Goal: Find specific page/section: Find specific page/section

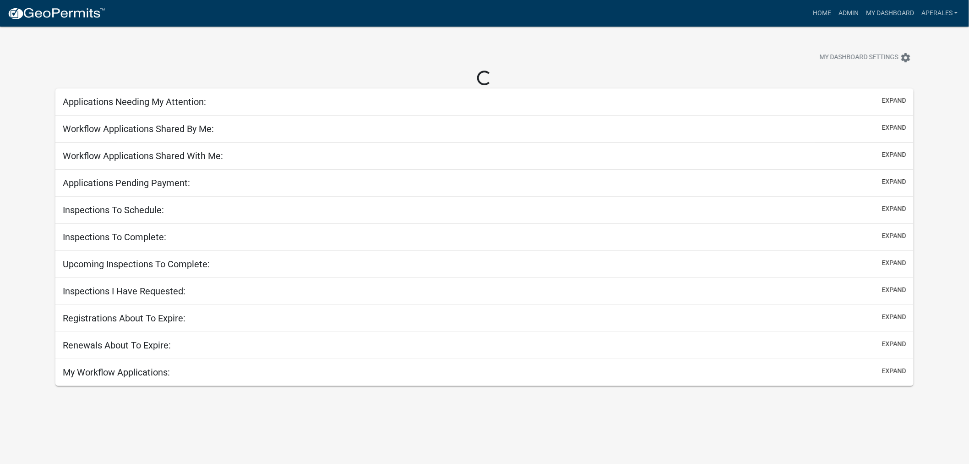
select select "3: 100"
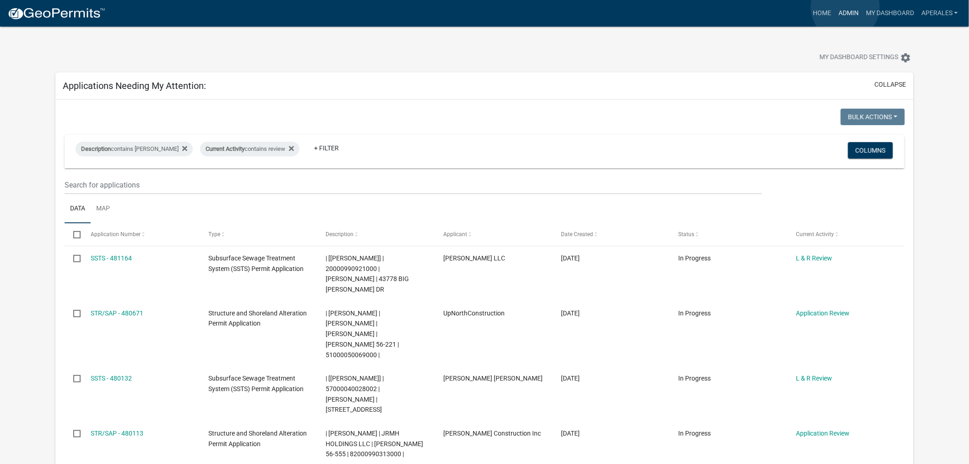
click at [846, 7] on link "Admin" at bounding box center [848, 13] width 27 height 17
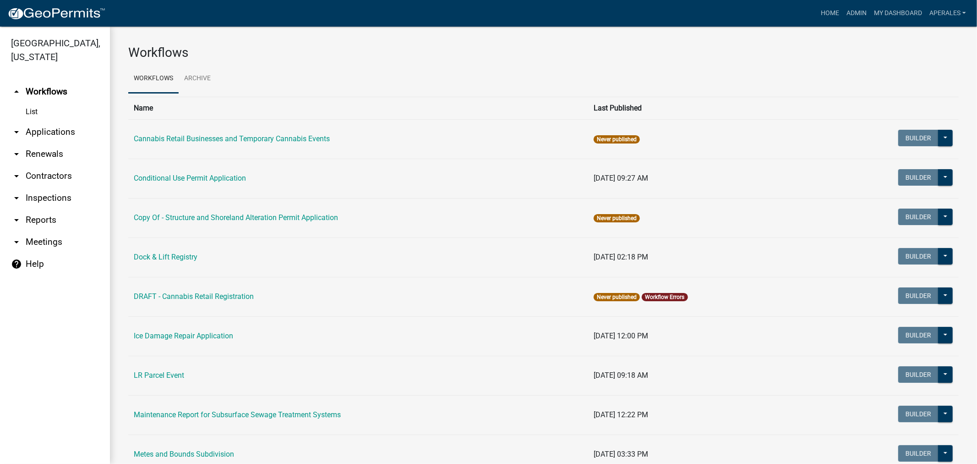
click at [52, 132] on link "arrow_drop_down Applications" at bounding box center [55, 132] width 110 height 22
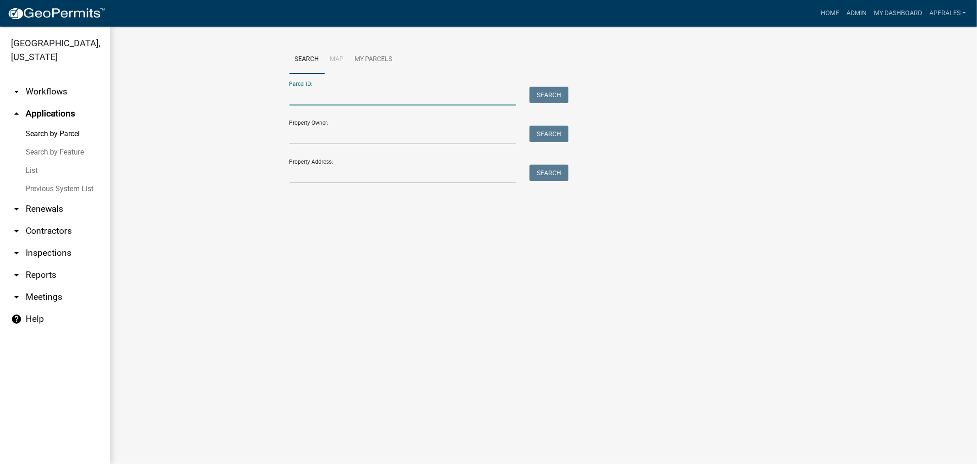
click at [312, 93] on input "Parcel ID:" at bounding box center [403, 96] width 227 height 19
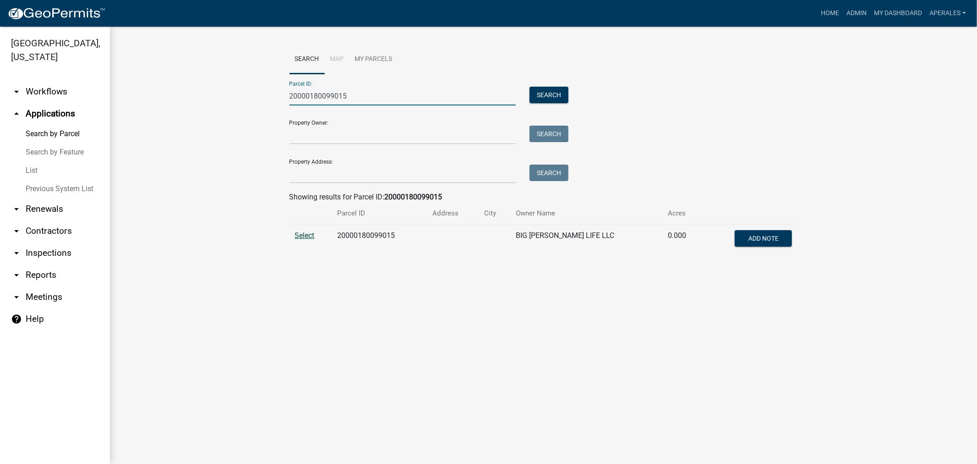
type input "20000180099015"
click at [309, 236] on span "Select" at bounding box center [305, 235] width 20 height 9
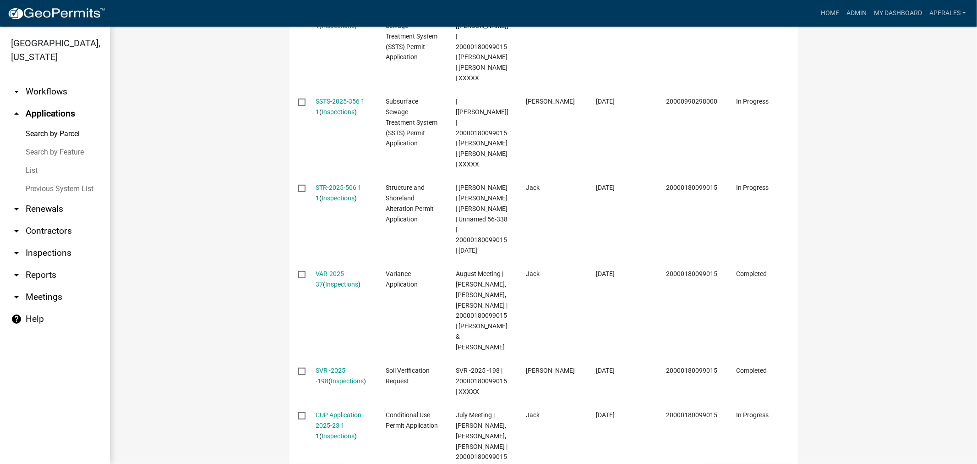
scroll to position [407, 0]
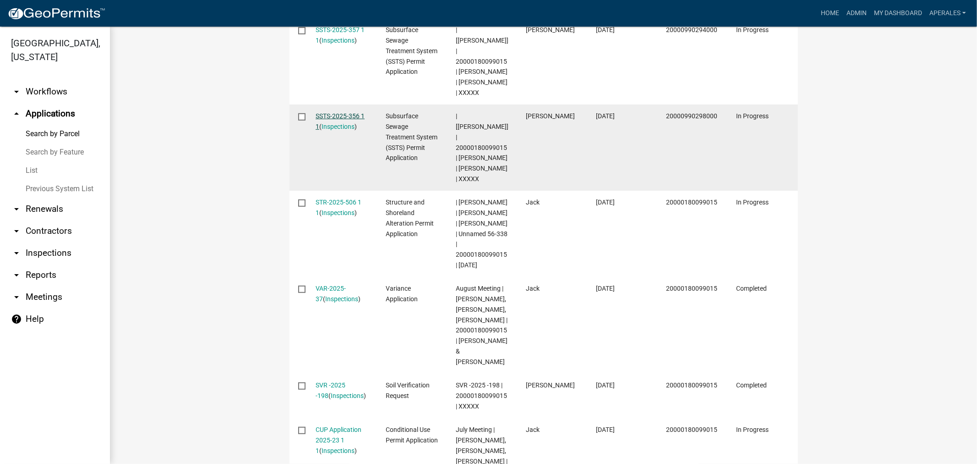
click at [323, 126] on link "SSTS-2025-356 1 1" at bounding box center [340, 121] width 49 height 18
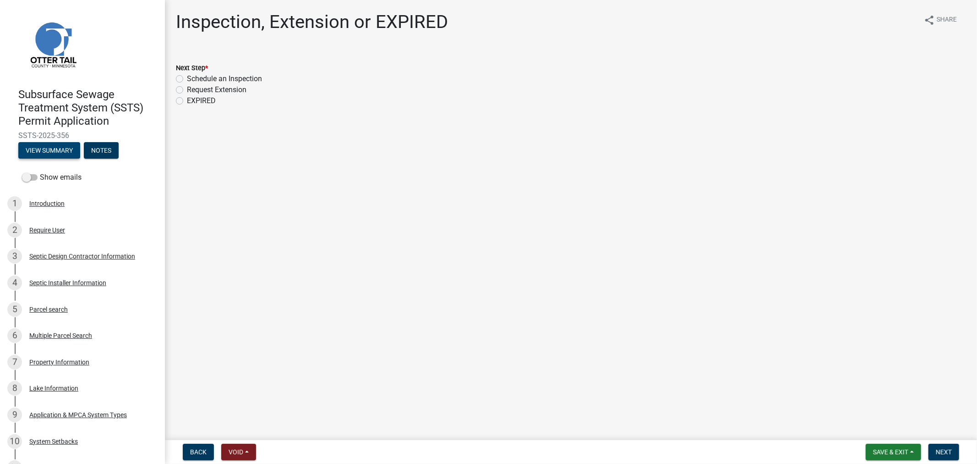
click at [52, 158] on button "View Summary" at bounding box center [49, 150] width 62 height 16
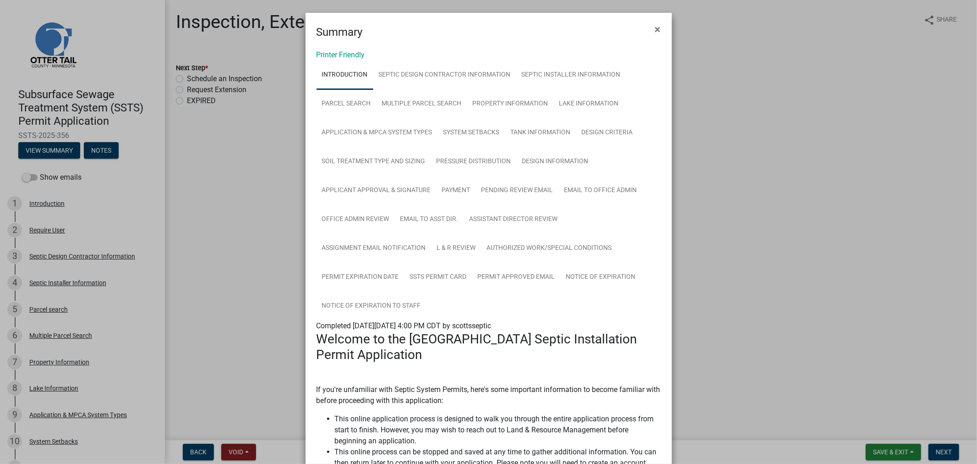
click at [325, 44] on div "Printer Friendly Introduction Septic Design Contractor Information Septic Insta…" at bounding box center [489, 452] width 366 height 825
click at [324, 52] on link "Printer Friendly" at bounding box center [341, 54] width 49 height 9
click at [655, 29] on span "×" at bounding box center [658, 29] width 6 height 13
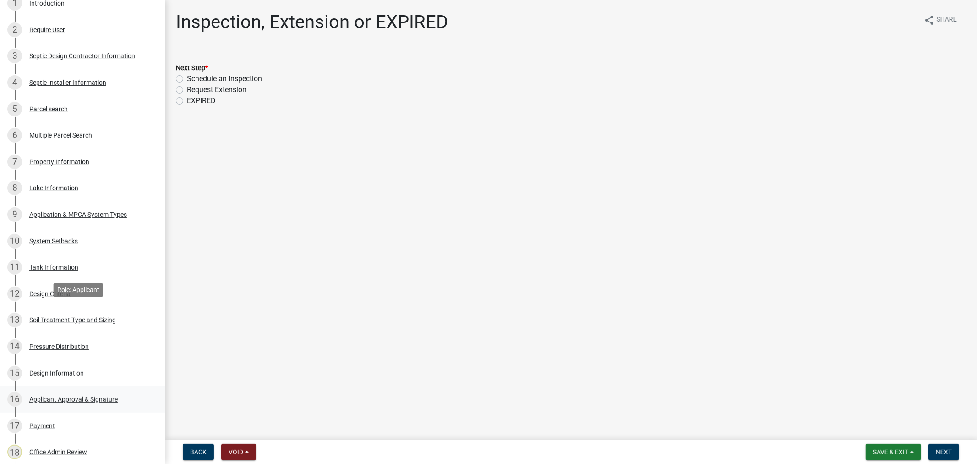
scroll to position [203, 0]
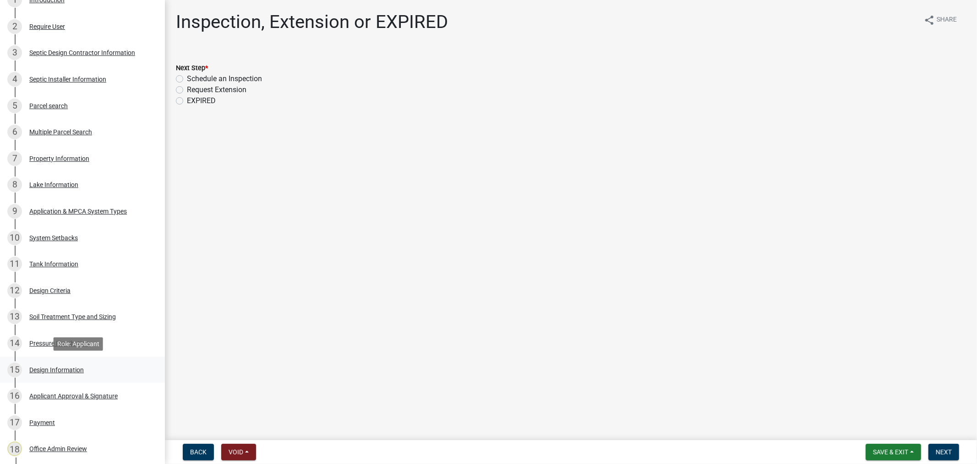
click at [36, 369] on div "Design Information" at bounding box center [56, 369] width 55 height 6
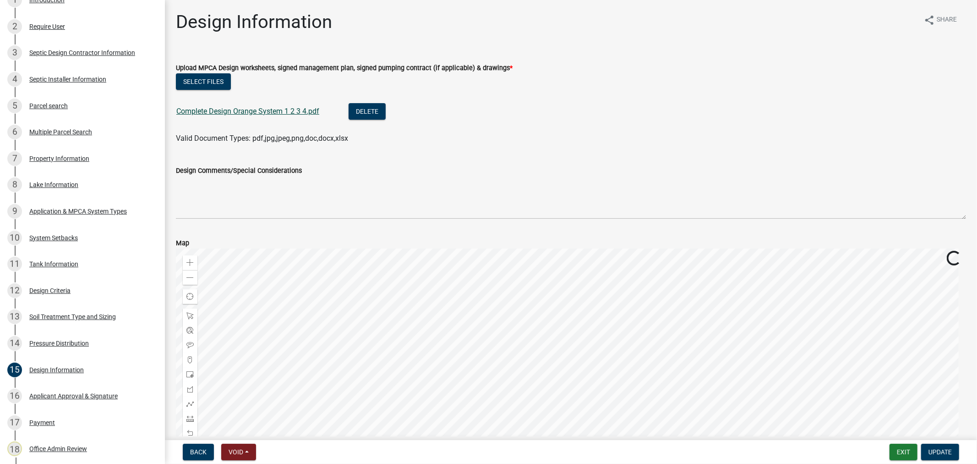
click at [264, 110] on link "Complete Design Orange System 1 2 3 4.pdf" at bounding box center [247, 111] width 143 height 9
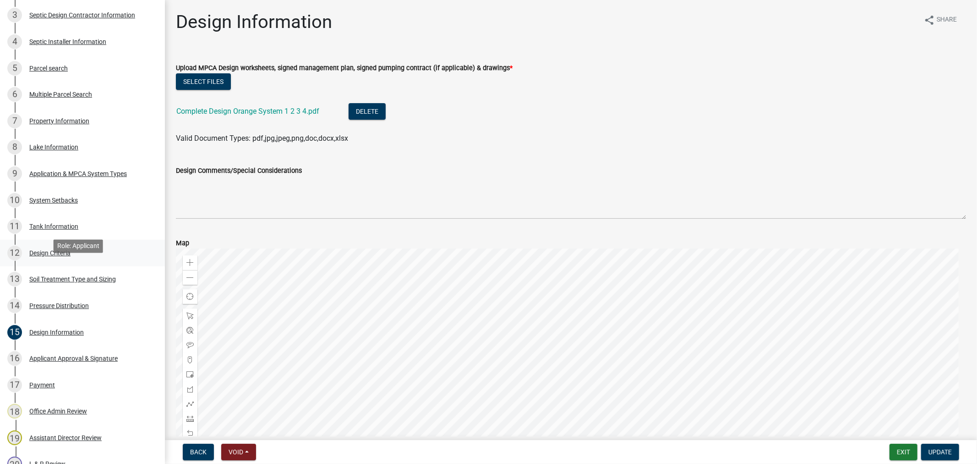
scroll to position [305, 0]
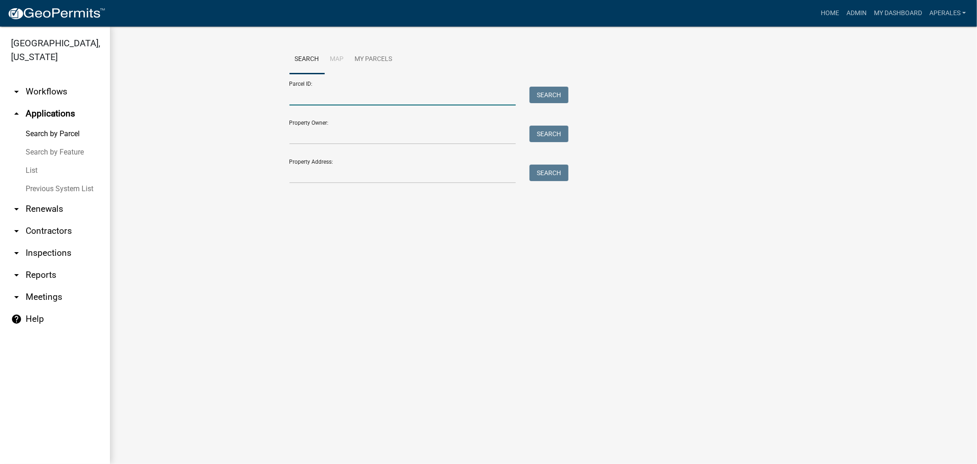
click at [317, 96] on input "Parcel ID:" at bounding box center [403, 96] width 227 height 19
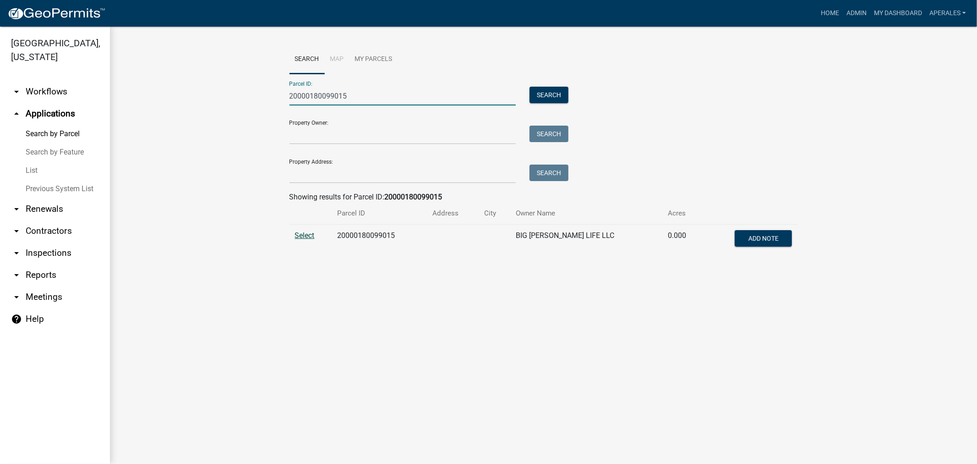
type input "20000180099015"
click at [304, 236] on span "Select" at bounding box center [305, 235] width 20 height 9
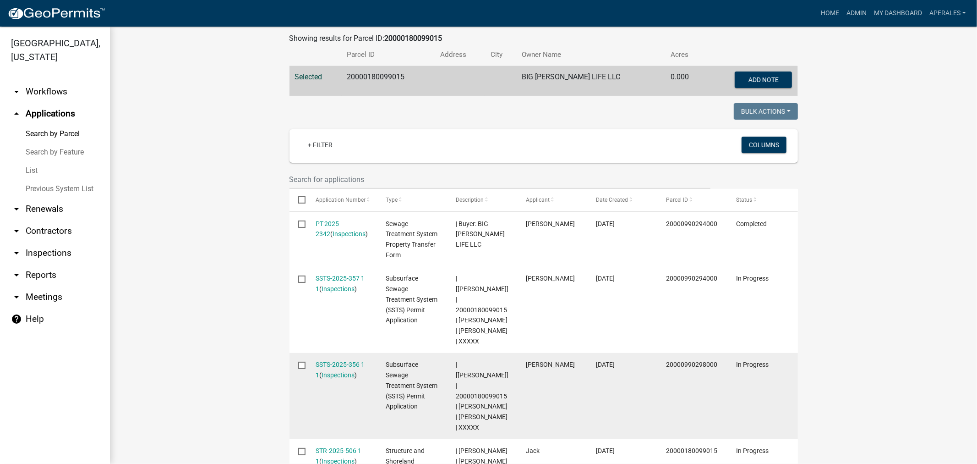
scroll to position [203, 0]
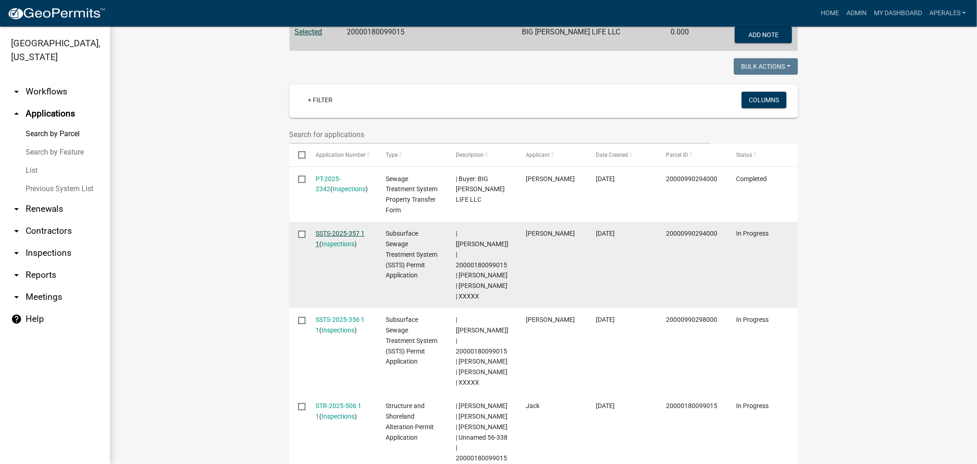
click at [333, 230] on link "SSTS-2025-357 1 1" at bounding box center [340, 238] width 49 height 18
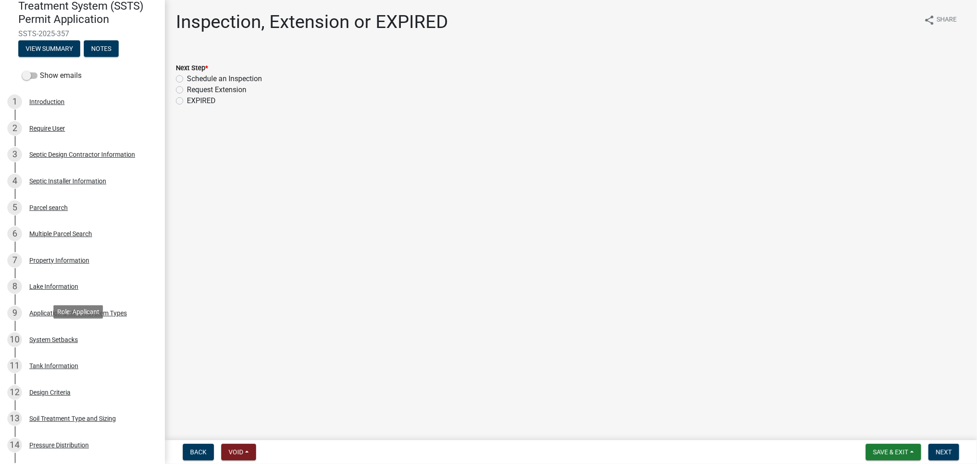
scroll to position [471, 0]
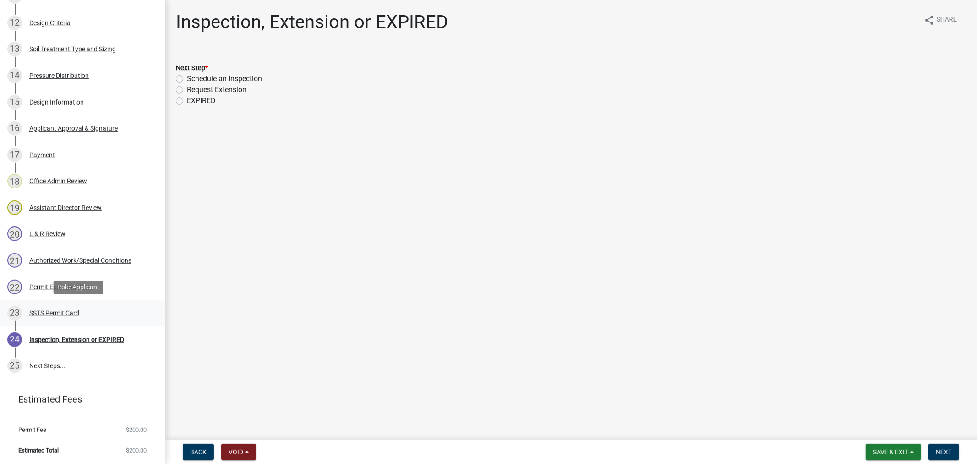
click at [57, 311] on div "SSTS Permit Card" at bounding box center [54, 313] width 50 height 6
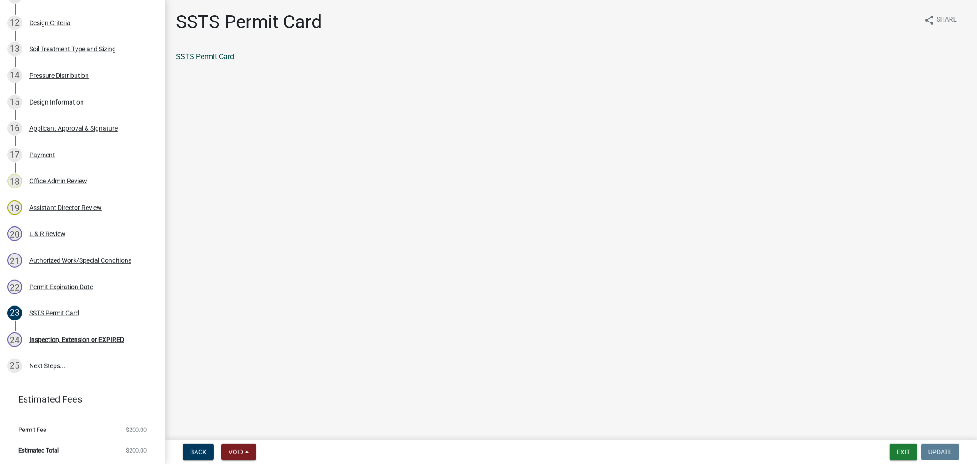
click at [196, 56] on link "SSTS Permit Card" at bounding box center [205, 56] width 58 height 9
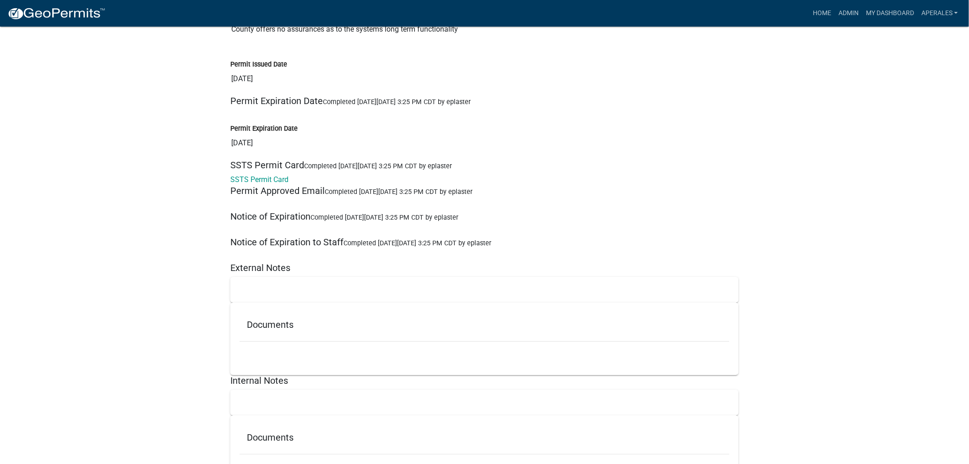
scroll to position [7063, 0]
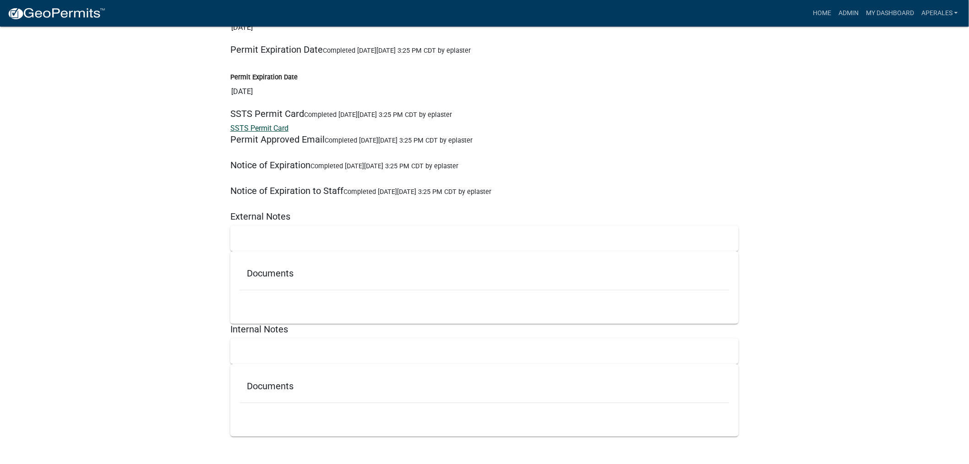
click at [262, 129] on link "SSTS Permit Card" at bounding box center [259, 128] width 58 height 9
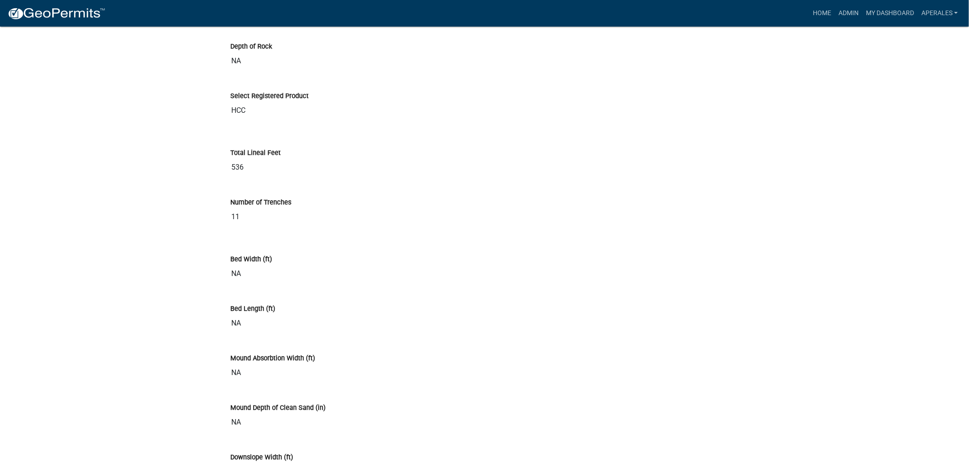
scroll to position [4111, 0]
